Goal: Information Seeking & Learning: Check status

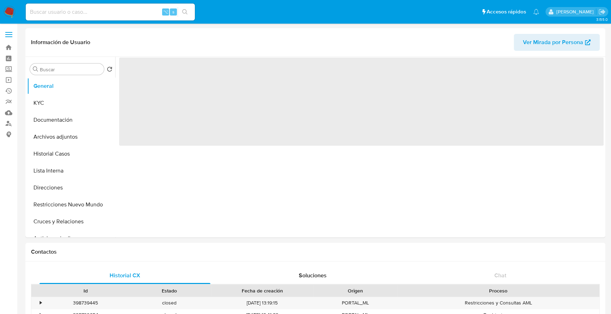
click at [121, 13] on input at bounding box center [110, 11] width 169 height 9
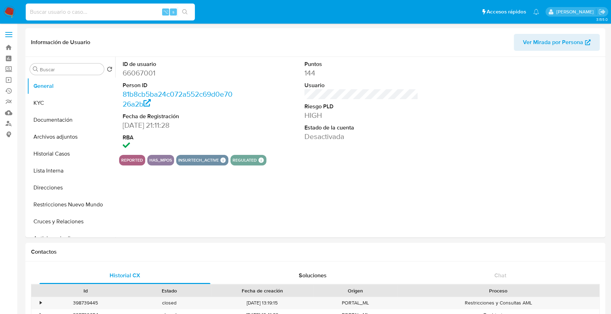
paste input "kpDhW4ENZgOVcIQuwQUs6R9Q"
type input "kpDhW4ENZgOVcIQuwQUs6R9Q"
select select "10"
type input "kpDhW4ENZgOVcIQuwQUs6R9Q"
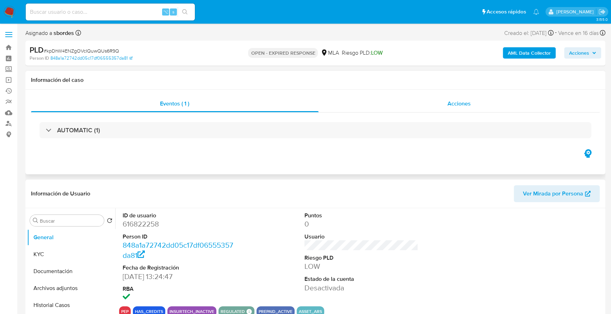
select select "10"
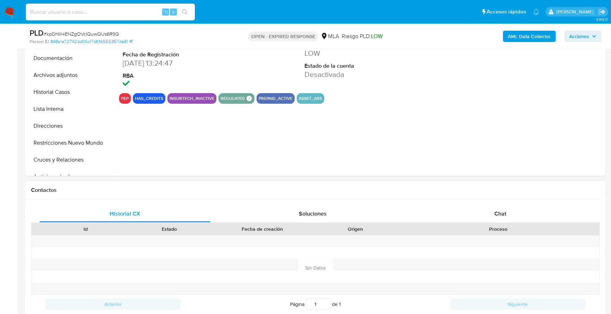
scroll to position [273, 0]
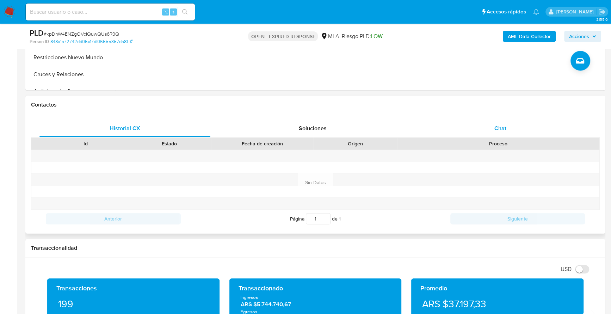
click at [511, 136] on div "Chat" at bounding box center [500, 128] width 171 height 17
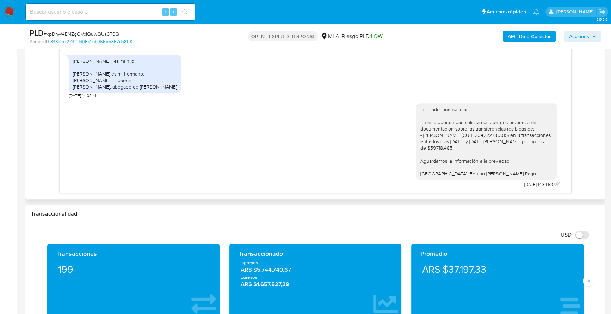
scroll to position [352, 0]
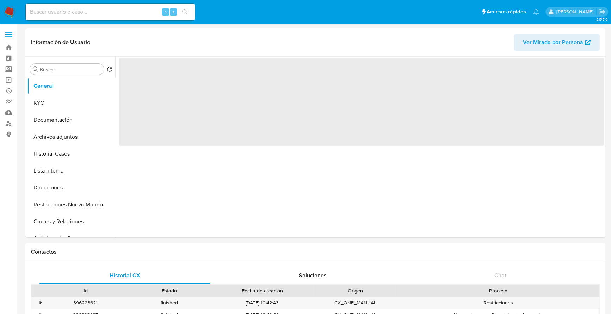
click at [109, 13] on input at bounding box center [110, 11] width 169 height 9
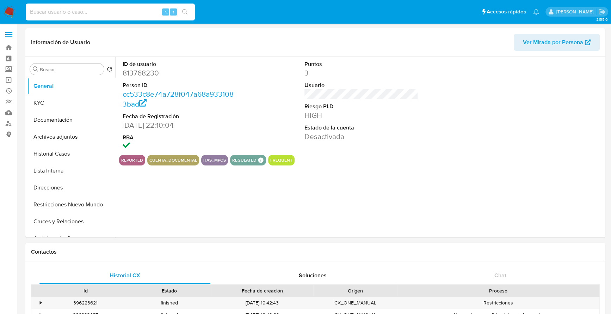
paste input "627202535"
type input "627202535"
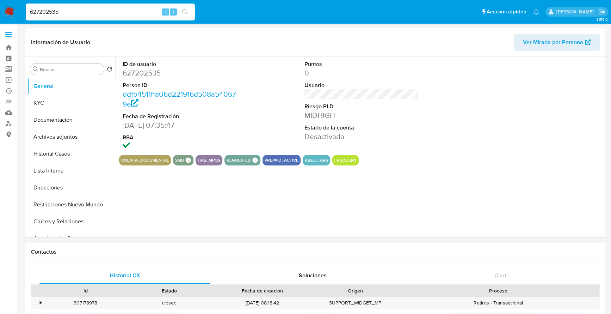
select select "10"
click at [64, 152] on button "Historial Casos" at bounding box center [68, 153] width 83 height 17
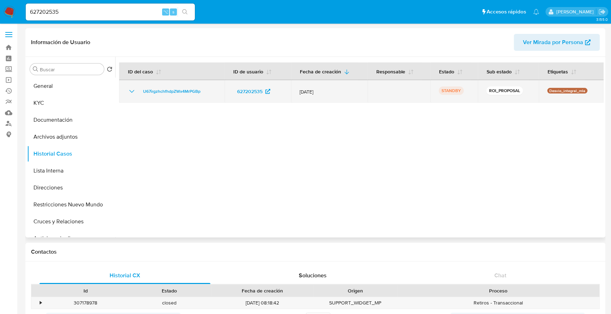
click at [169, 84] on td "U67irgzhchfhdpZWx4MrPGBp" at bounding box center [171, 91] width 105 height 23
click at [171, 87] on span "U67irgzhchfhdpZWx4MrPGBp" at bounding box center [171, 91] width 57 height 8
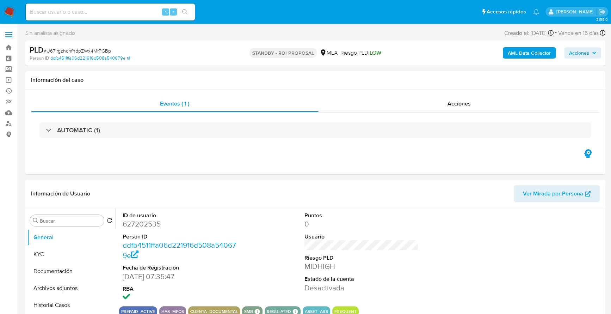
select select "10"
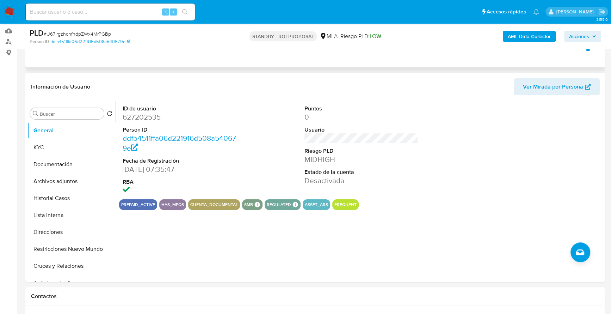
scroll to position [148, 0]
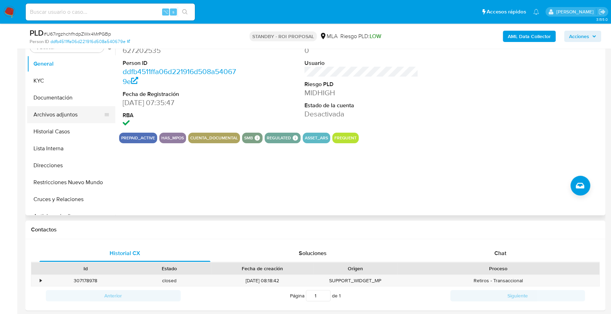
click at [66, 113] on button "Archivos adjuntos" at bounding box center [68, 114] width 83 height 17
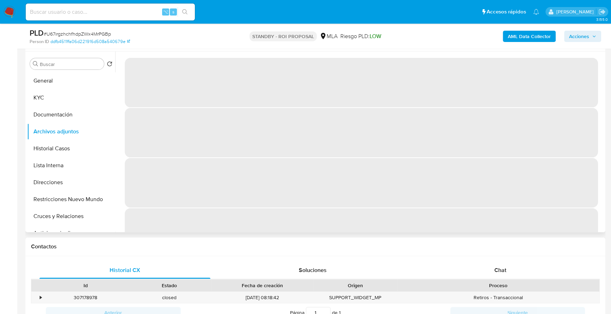
scroll to position [80, 0]
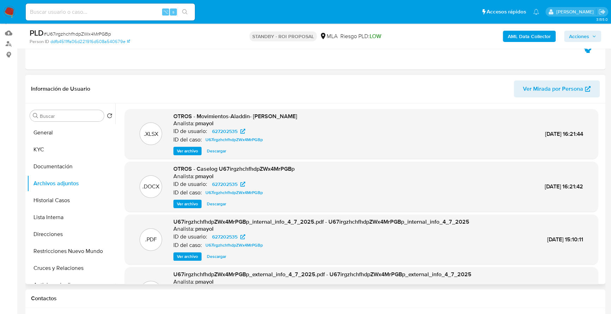
click at [219, 200] on span "Descargar" at bounding box center [216, 203] width 19 height 7
click at [214, 148] on span "Descargar" at bounding box center [216, 150] width 19 height 7
click at [47, 152] on button "KYC" at bounding box center [68, 149] width 83 height 17
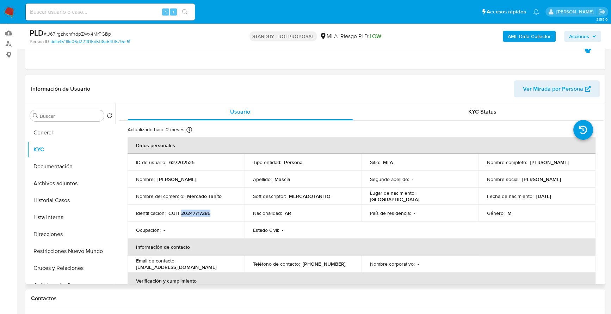
copy p "20247717286"
click at [48, 204] on button "Historial Casos" at bounding box center [68, 200] width 83 height 17
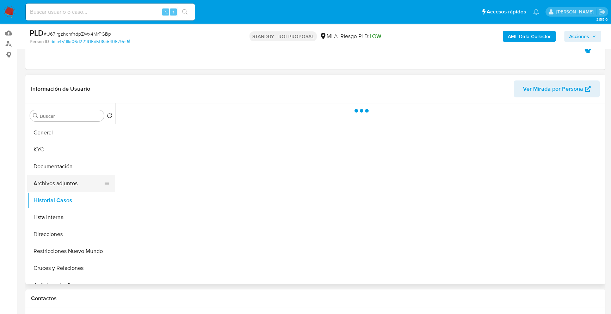
click at [66, 184] on button "Archivos adjuntos" at bounding box center [68, 183] width 83 height 17
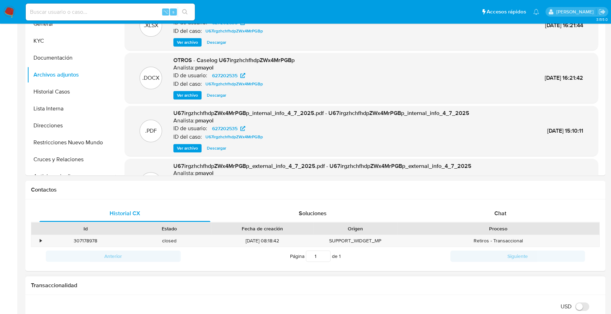
scroll to position [309, 0]
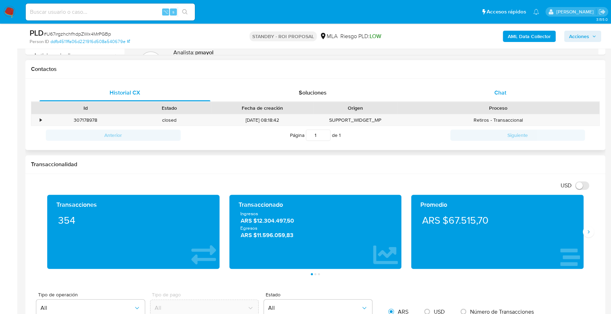
click at [522, 96] on div "Chat" at bounding box center [500, 92] width 171 height 17
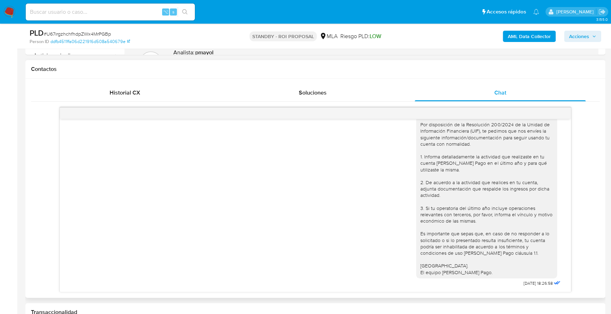
scroll to position [125, 0]
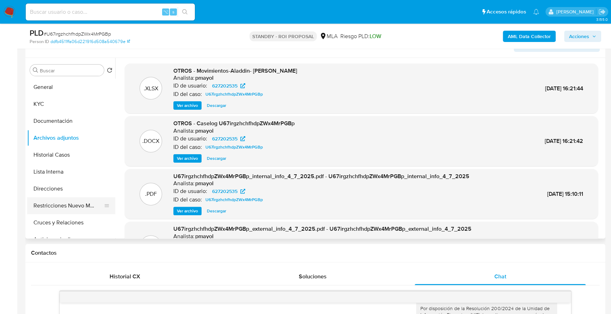
click at [73, 209] on button "Restricciones Nuevo Mundo" at bounding box center [68, 205] width 83 height 17
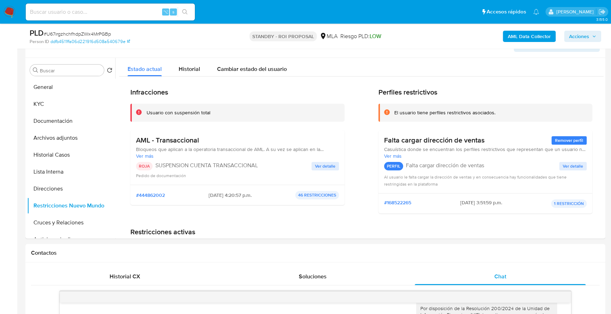
click at [108, 17] on div "⌥ s" at bounding box center [110, 12] width 169 height 17
click at [109, 13] on input at bounding box center [110, 11] width 169 height 9
paste input "119232573"
type input "119232573"
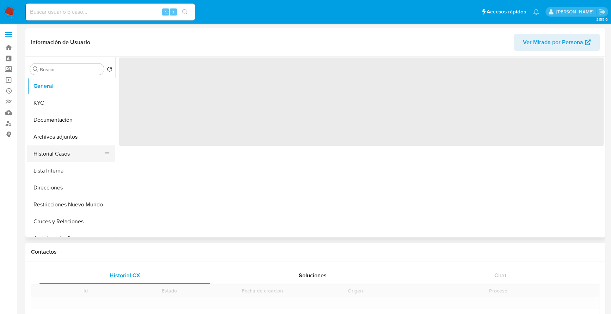
click at [78, 152] on button "Historial Casos" at bounding box center [68, 153] width 83 height 17
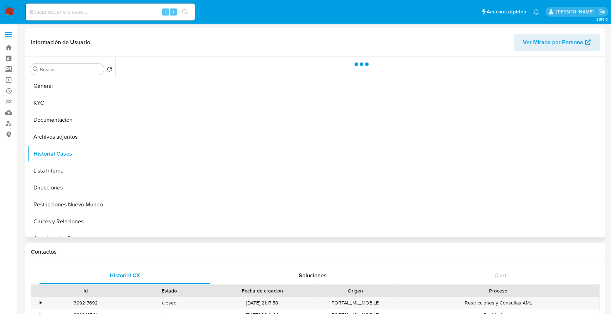
select select "10"
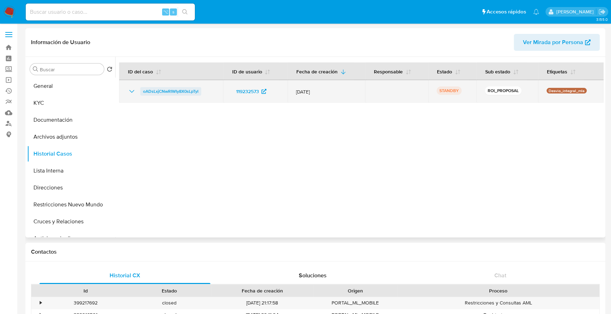
click at [179, 91] on span "oADsLxjCNwRIWIy8X0sLpTyI" at bounding box center [170, 91] width 55 height 8
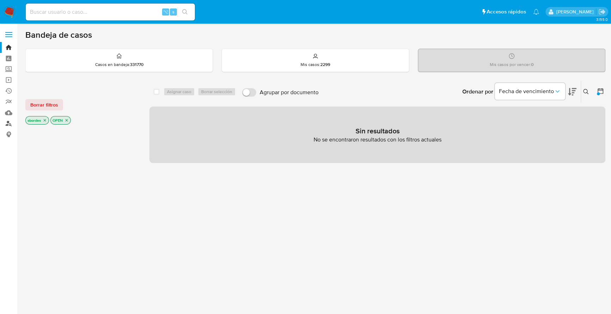
click at [9, 124] on link "Buscador de personas" at bounding box center [42, 123] width 84 height 11
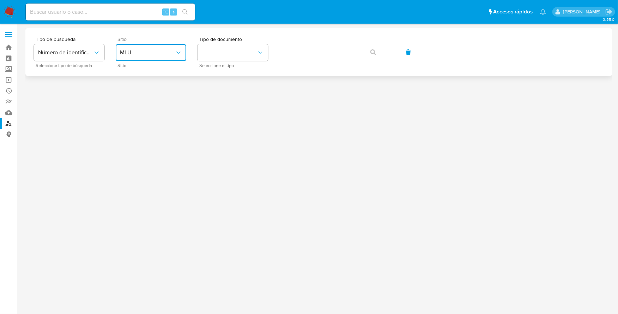
click at [185, 47] on button "MLU" at bounding box center [151, 52] width 71 height 17
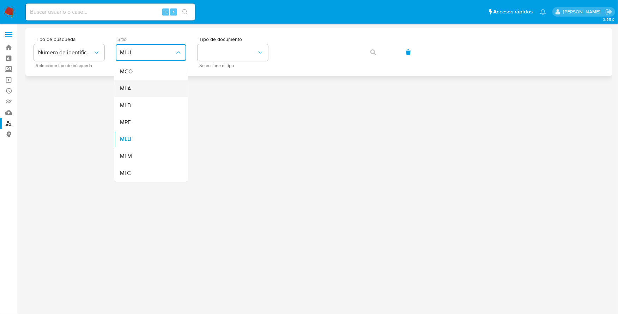
click at [156, 91] on div "MLA" at bounding box center [149, 88] width 58 height 17
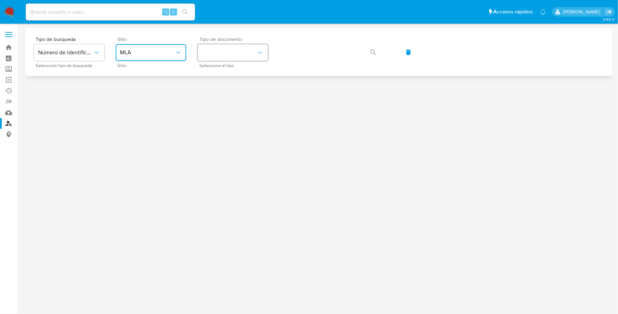
click at [229, 50] on button "identificationType" at bounding box center [232, 52] width 71 height 17
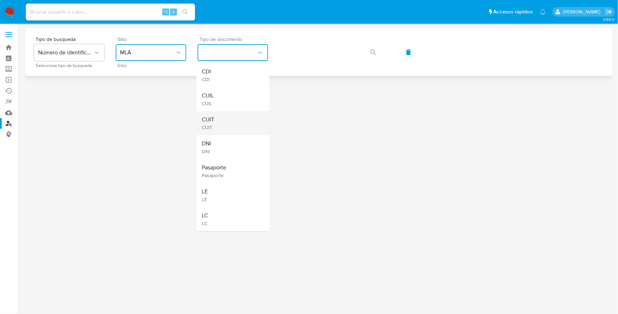
click at [228, 117] on div "CUIT CUIT" at bounding box center [231, 123] width 58 height 24
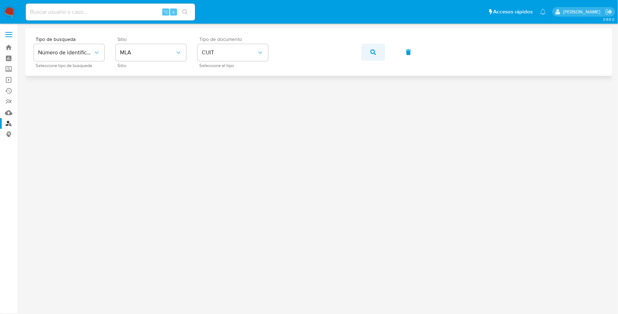
click at [376, 53] on icon "button" at bounding box center [373, 52] width 6 height 6
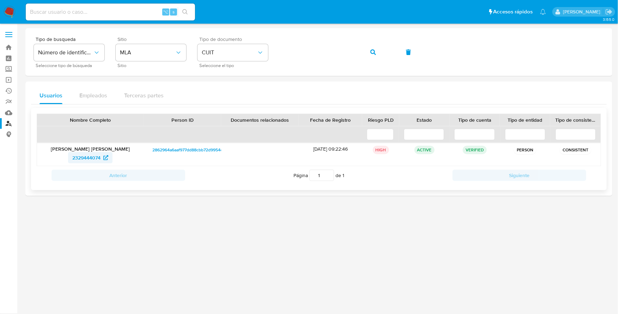
click at [88, 159] on span "2329444074" at bounding box center [86, 157] width 28 height 11
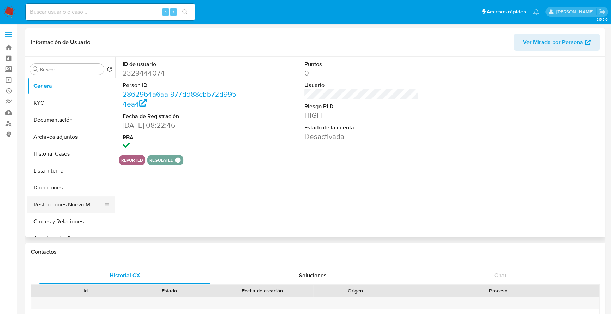
select select "10"
click at [77, 208] on button "Restricciones Nuevo Mundo" at bounding box center [68, 204] width 83 height 17
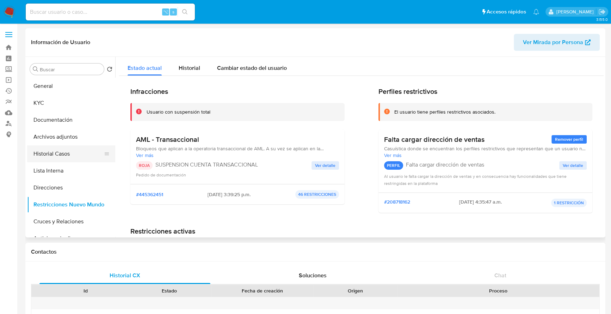
click at [65, 149] on button "Historial Casos" at bounding box center [68, 153] width 83 height 17
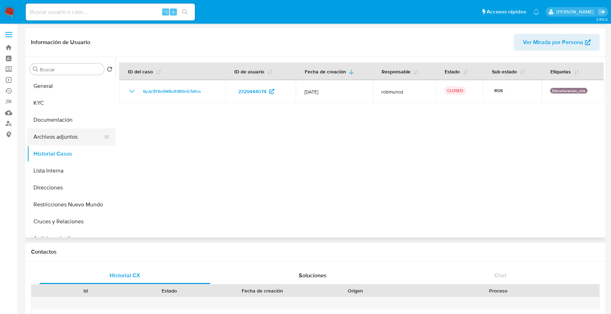
click at [65, 138] on button "Archivos adjuntos" at bounding box center [68, 136] width 83 height 17
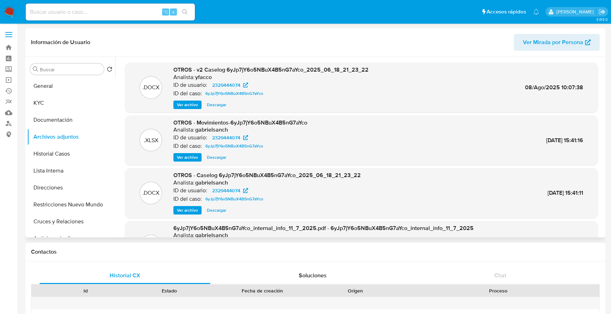
click at [182, 103] on span "Ver archivo" at bounding box center [187, 104] width 21 height 7
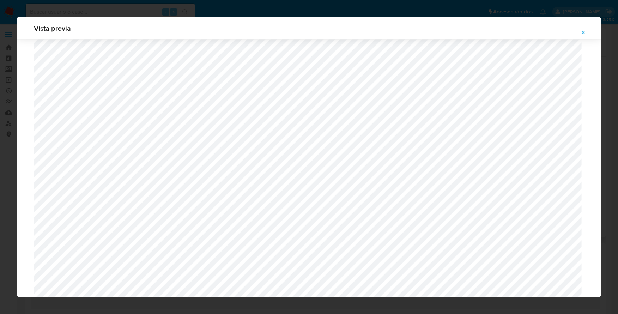
scroll to position [475, 0]
click at [586, 32] on icon "Attachment preview" at bounding box center [583, 33] width 6 height 6
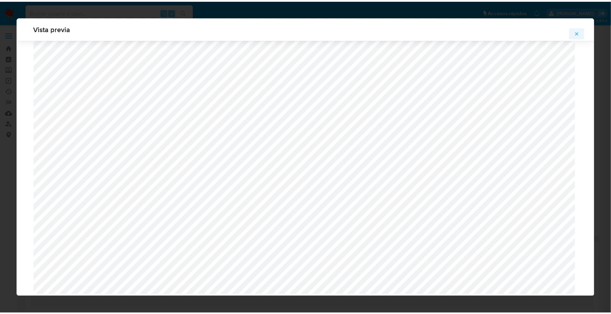
scroll to position [0, 0]
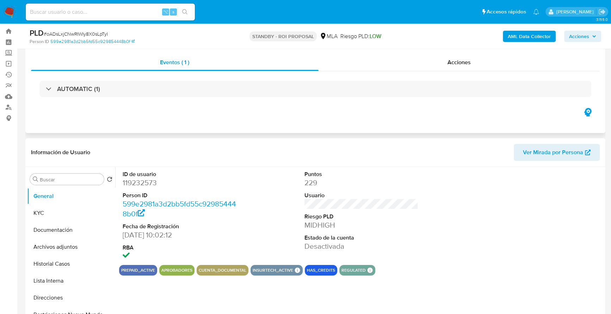
scroll to position [61, 0]
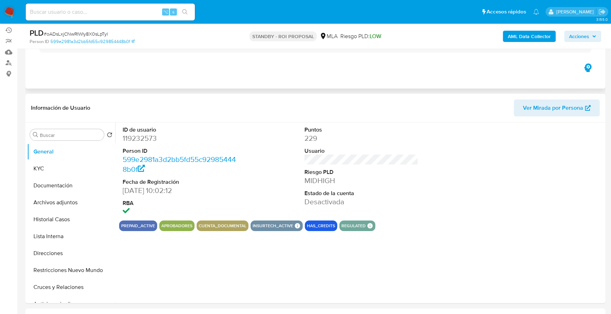
select select "10"
click at [61, 202] on button "Archivos adjuntos" at bounding box center [68, 202] width 83 height 17
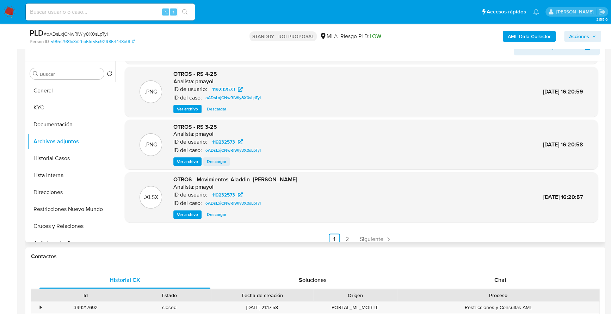
scroll to position [53, 0]
click at [218, 215] on span "Descargar" at bounding box center [216, 213] width 19 height 7
click at [369, 237] on span "Siguiente" at bounding box center [372, 239] width 24 height 6
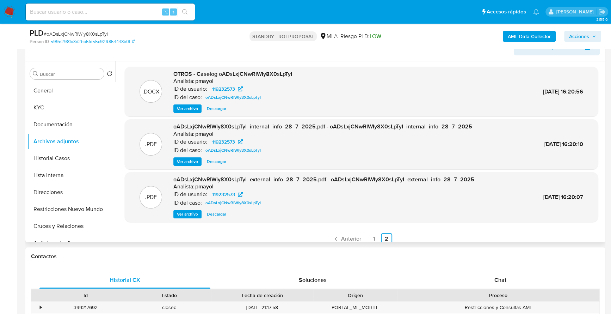
click at [216, 110] on span "Descargar" at bounding box center [216, 108] width 19 height 7
click at [62, 102] on button "KYC" at bounding box center [68, 107] width 83 height 17
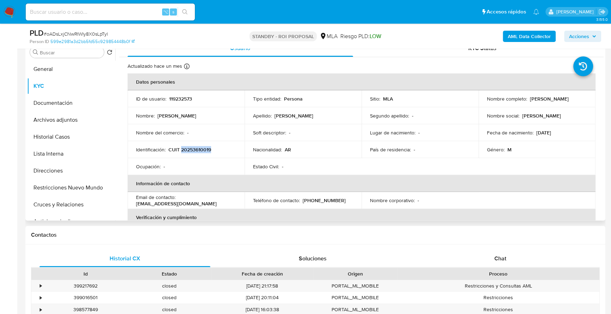
scroll to position [154, 0]
